Goal: Information Seeking & Learning: Learn about a topic

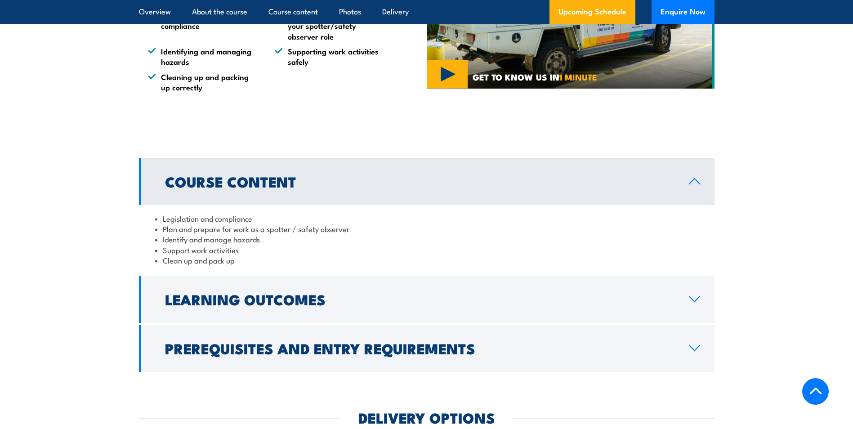
scroll to position [630, 0]
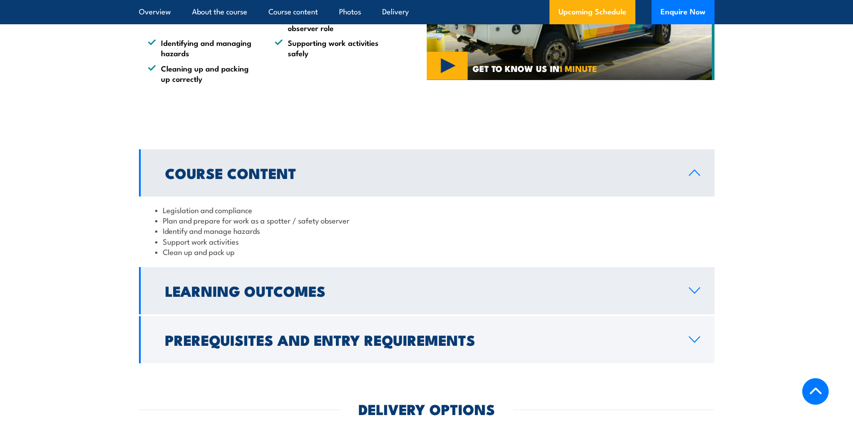
click at [697, 296] on link "Learning Outcomes" at bounding box center [427, 290] width 576 height 47
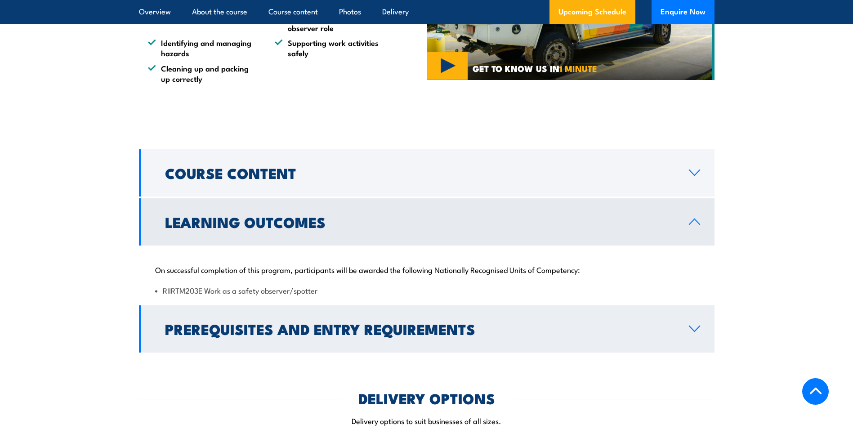
click at [698, 325] on icon at bounding box center [695, 328] width 12 height 7
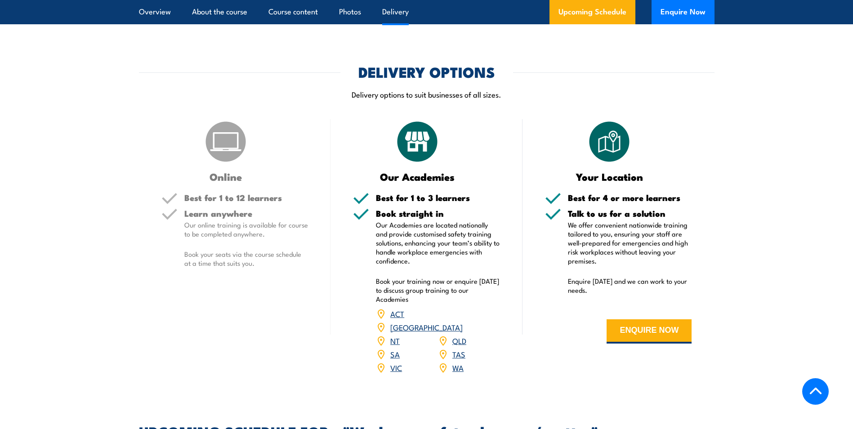
scroll to position [1035, 0]
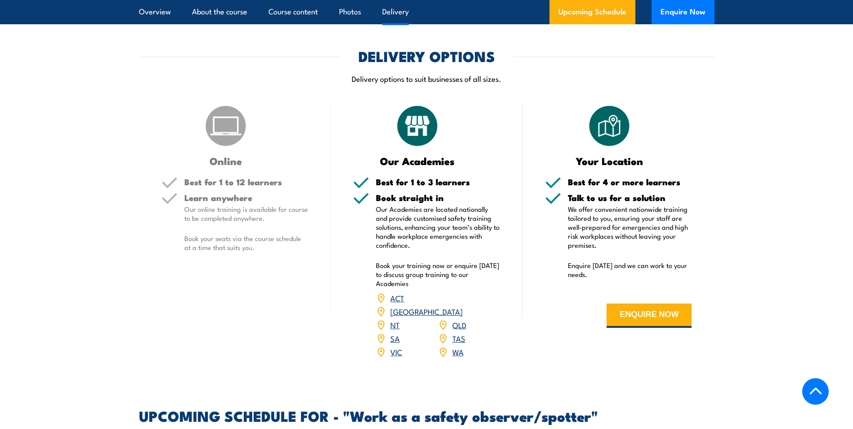
click at [395, 346] on link "VIC" at bounding box center [396, 351] width 12 height 11
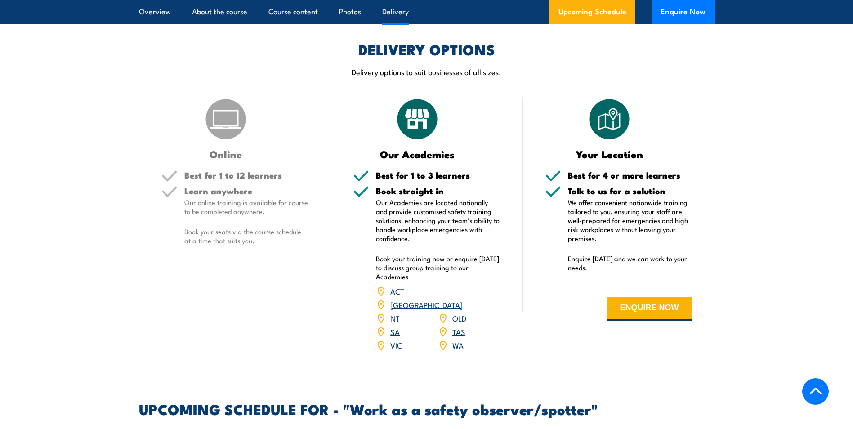
scroll to position [974, 0]
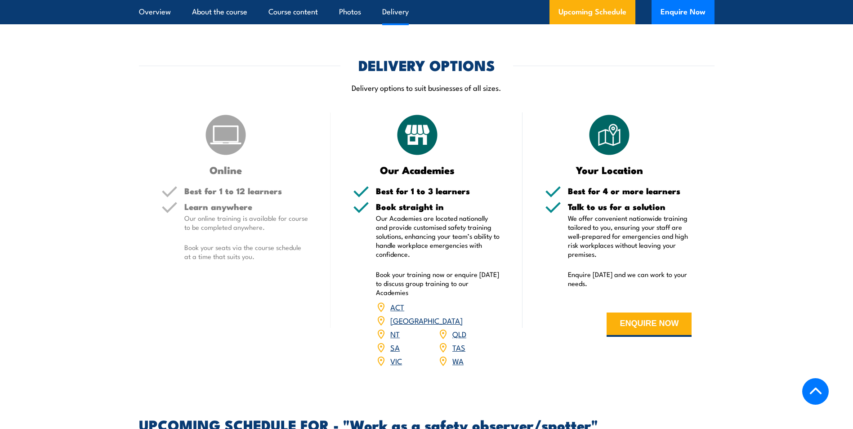
click at [206, 140] on img at bounding box center [225, 134] width 45 height 45
click at [399, 355] on link "VIC" at bounding box center [396, 360] width 12 height 11
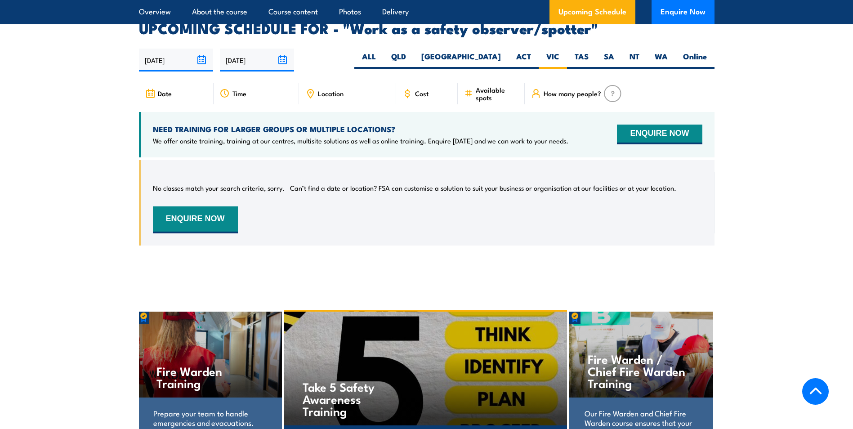
scroll to position [1379, 0]
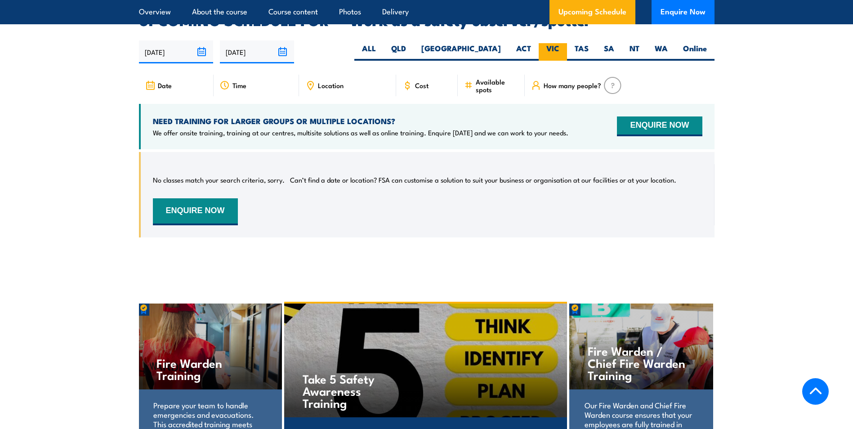
click at [548, 43] on label "VIC" at bounding box center [553, 52] width 28 height 18
click at [560, 43] on input "VIC" at bounding box center [563, 46] width 6 height 6
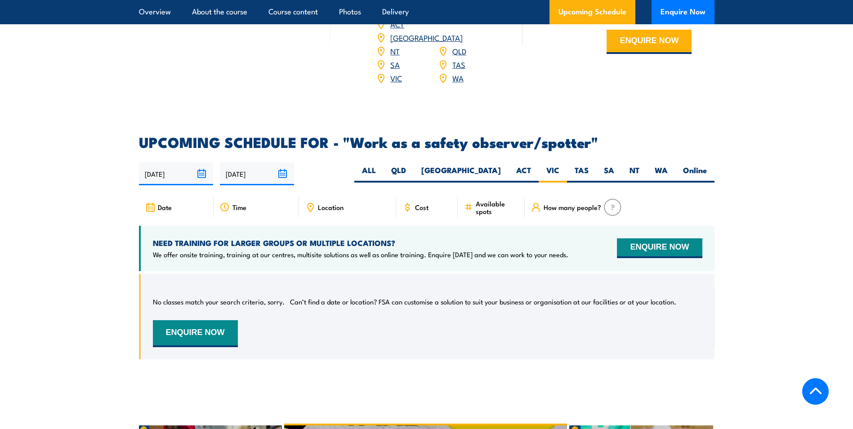
scroll to position [1199, 0]
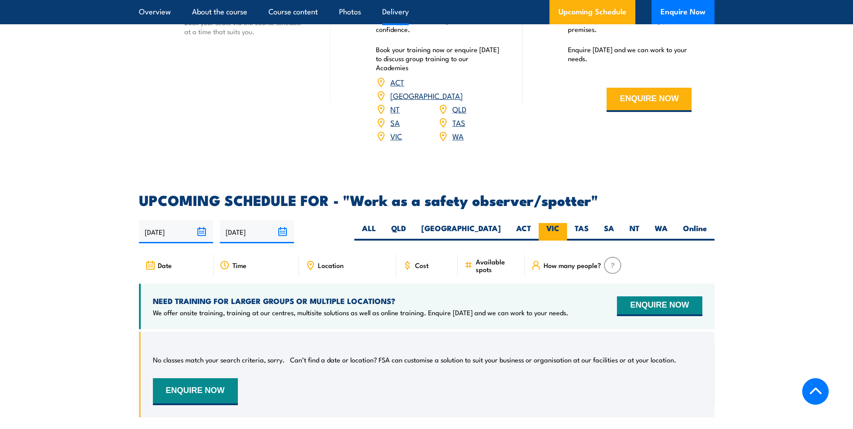
click at [554, 223] on label "VIC" at bounding box center [553, 232] width 28 height 18
click at [560, 223] on input "VIC" at bounding box center [563, 226] width 6 height 6
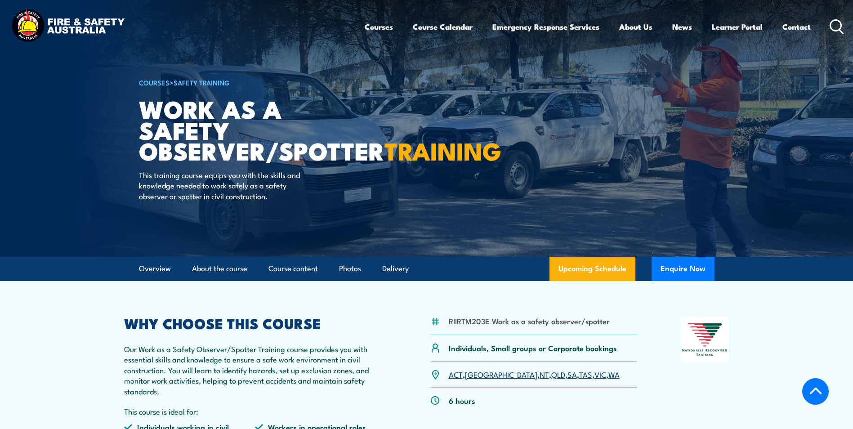
scroll to position [0, 0]
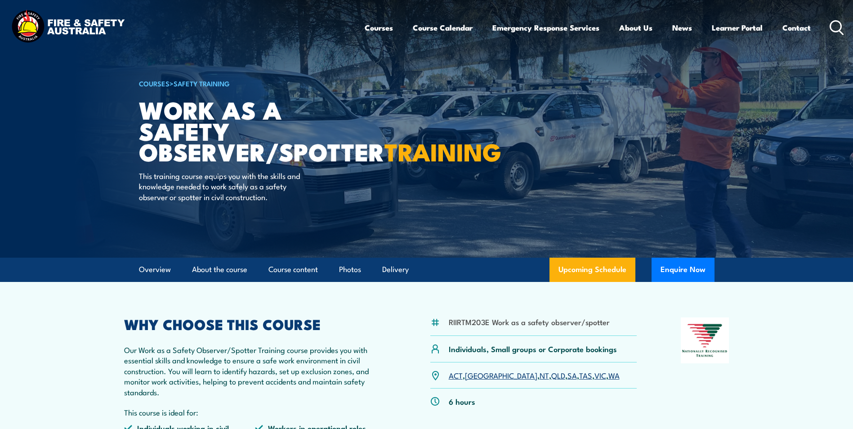
click at [43, 77] on img at bounding box center [426, 129] width 853 height 258
click at [595, 378] on link "VIC" at bounding box center [601, 375] width 12 height 11
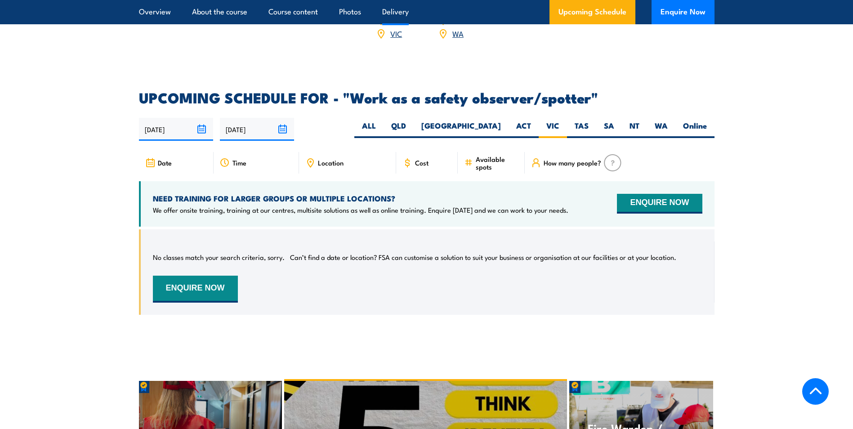
scroll to position [1379, 0]
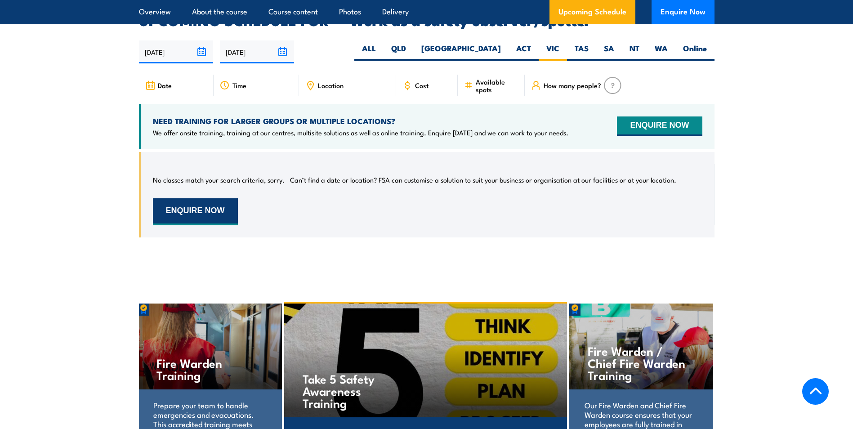
click at [194, 198] on button "ENQUIRE NOW" at bounding box center [195, 211] width 85 height 27
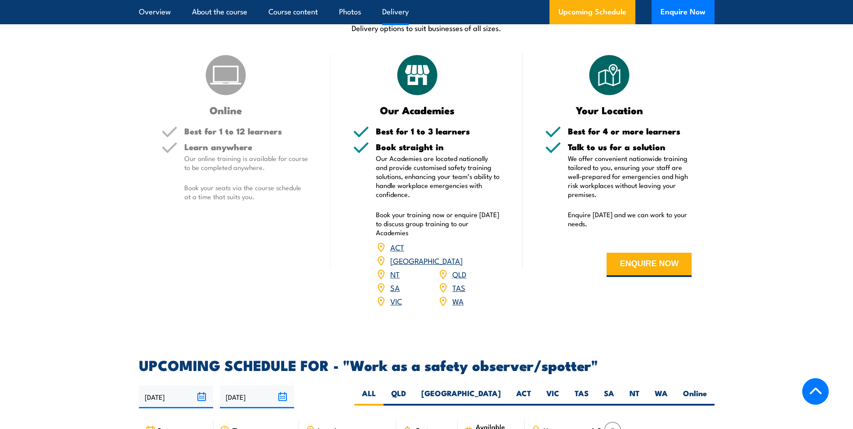
scroll to position [1035, 0]
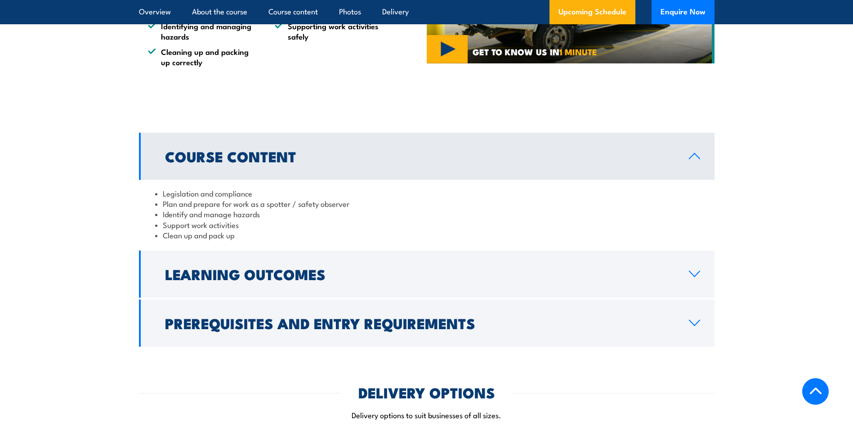
scroll to position [675, 0]
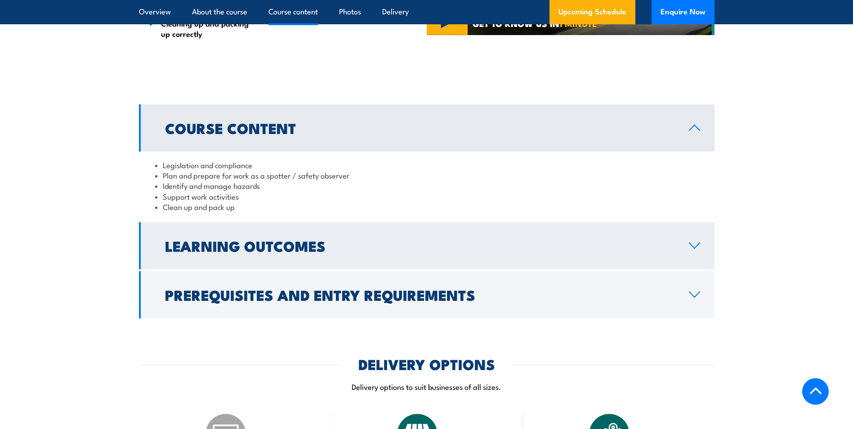
click at [255, 251] on h2 "Learning Outcomes" at bounding box center [420, 245] width 510 height 13
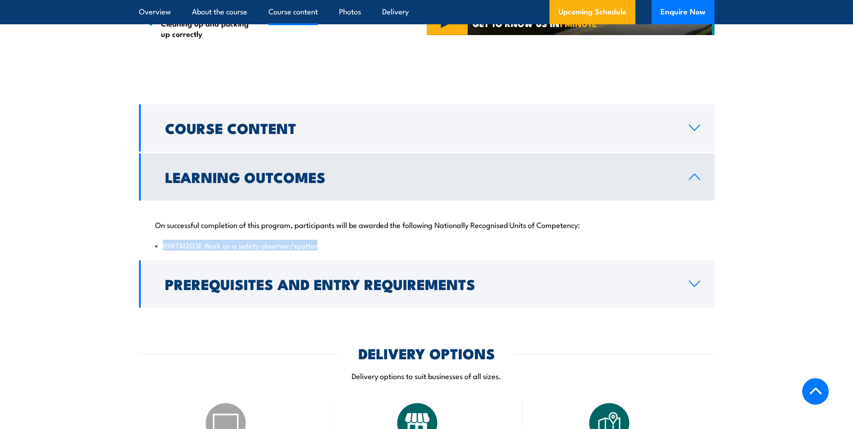
drag, startPoint x: 321, startPoint y: 246, endPoint x: 159, endPoint y: 250, distance: 162.0
click at [159, 250] on li "RIIRTM203E Work as a safety observer/spotter" at bounding box center [426, 245] width 543 height 10
copy li "RIIRTM203E Work as a safety observer/spotter"
